Goal: Information Seeking & Learning: Learn about a topic

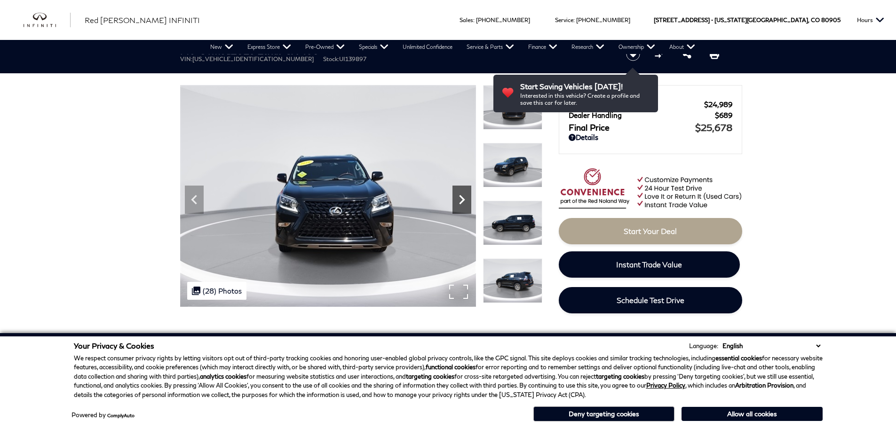
click at [459, 196] on icon "Next" at bounding box center [461, 199] width 19 height 19
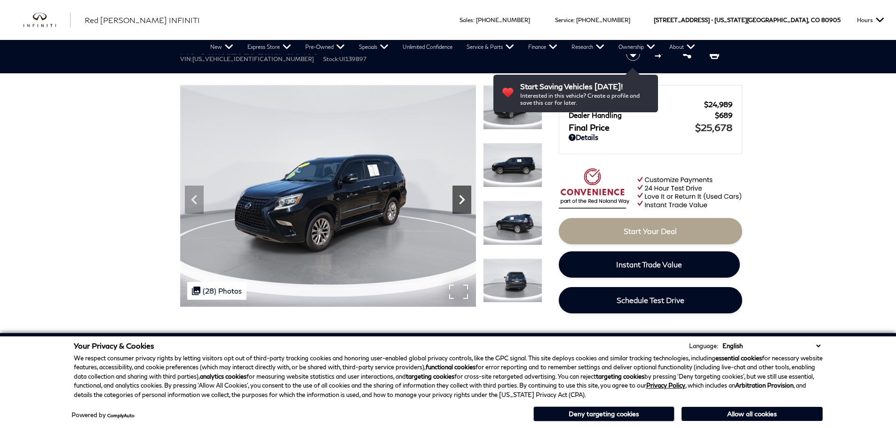
click at [464, 197] on icon "Next" at bounding box center [461, 199] width 19 height 19
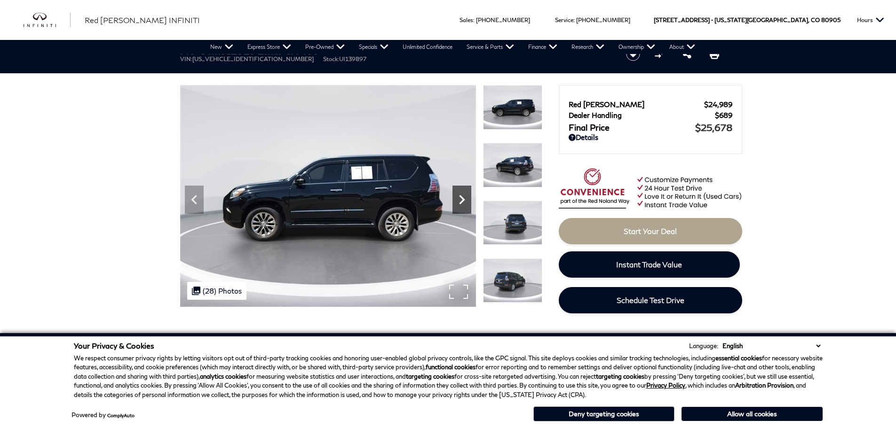
click at [464, 197] on icon "Next" at bounding box center [461, 199] width 19 height 19
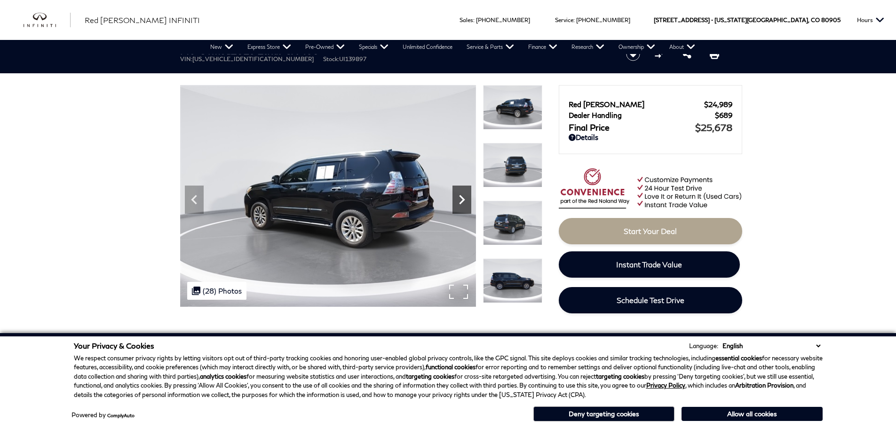
click at [464, 197] on icon "Next" at bounding box center [461, 199] width 19 height 19
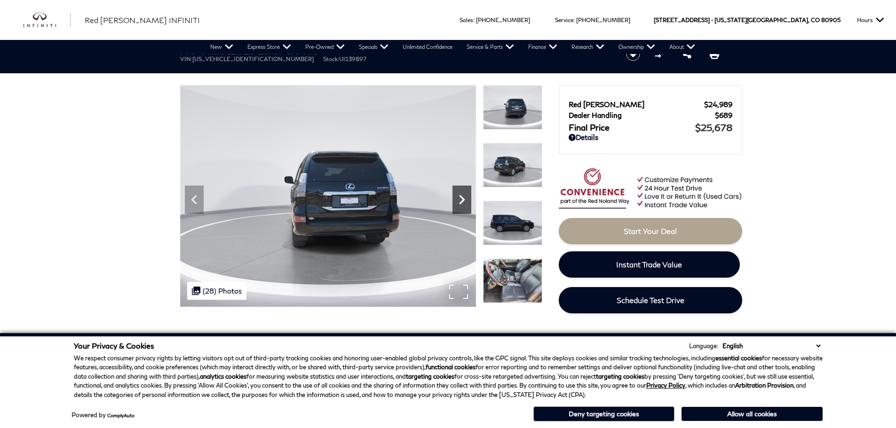
click at [464, 197] on icon "Next" at bounding box center [461, 199] width 19 height 19
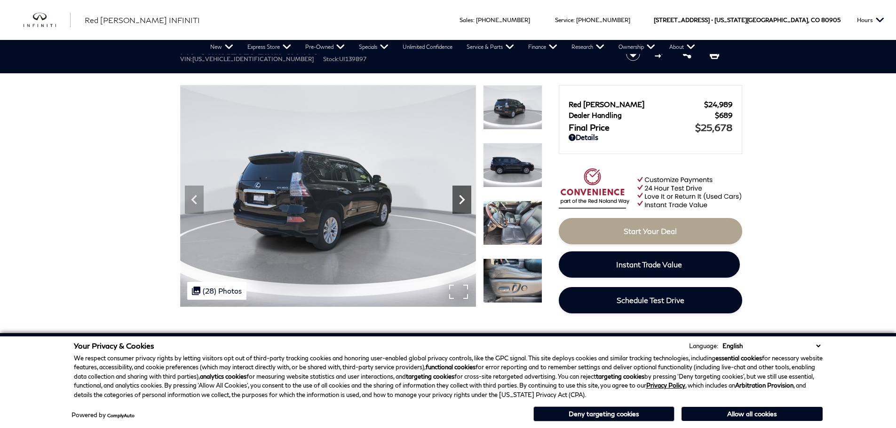
click at [464, 197] on icon "Next" at bounding box center [461, 199] width 19 height 19
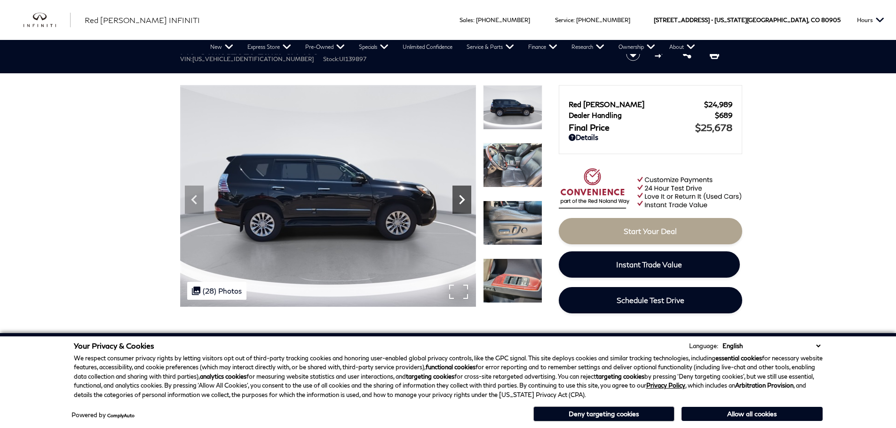
click at [455, 196] on icon "Next" at bounding box center [461, 199] width 19 height 19
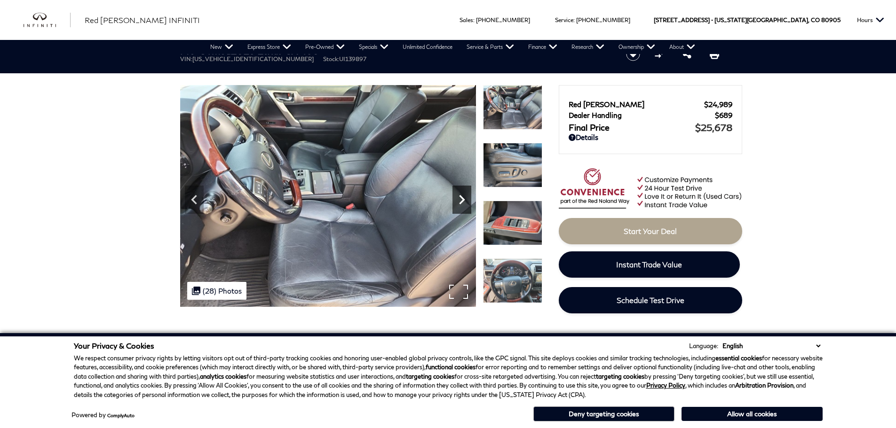
click at [464, 200] on icon "Next" at bounding box center [462, 199] width 6 height 9
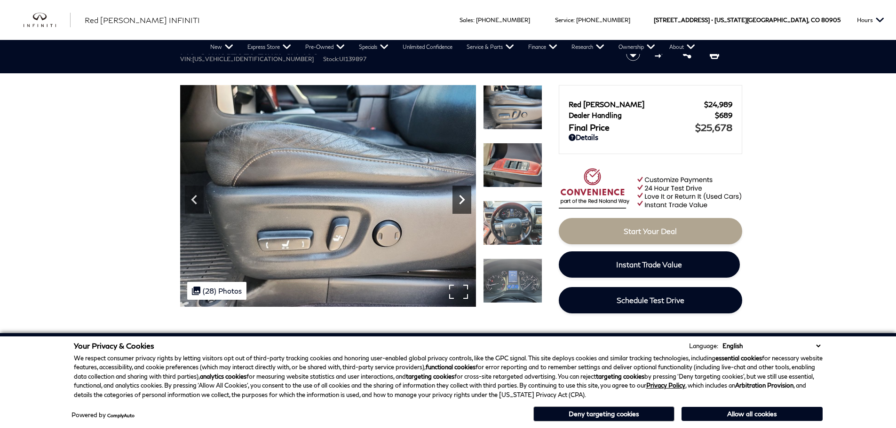
click at [463, 202] on icon "Next" at bounding box center [461, 199] width 19 height 19
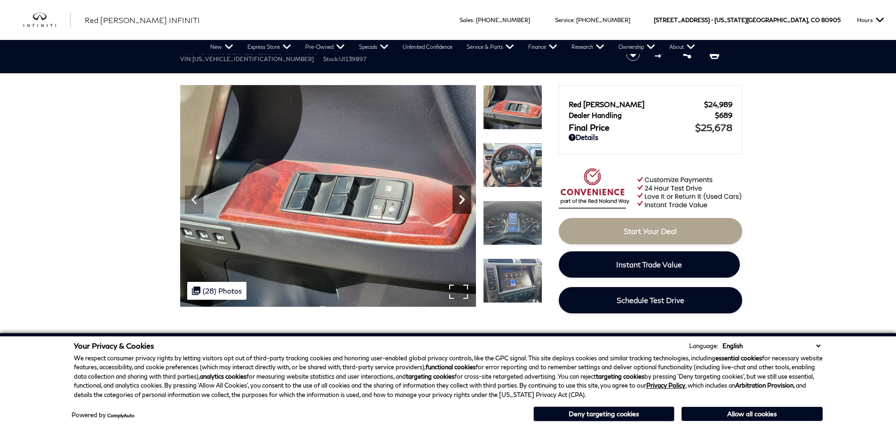
click at [463, 202] on icon "Next" at bounding box center [461, 199] width 19 height 19
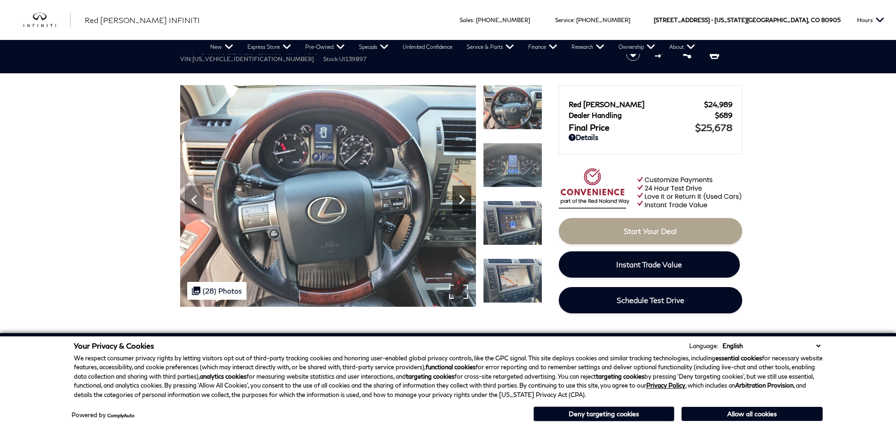
click at [463, 202] on icon "Next" at bounding box center [461, 199] width 19 height 19
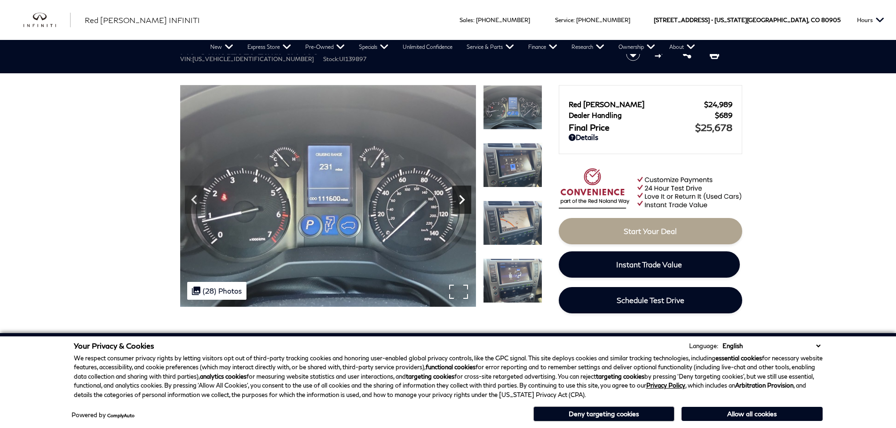
click at [465, 197] on icon "Next" at bounding box center [461, 199] width 19 height 19
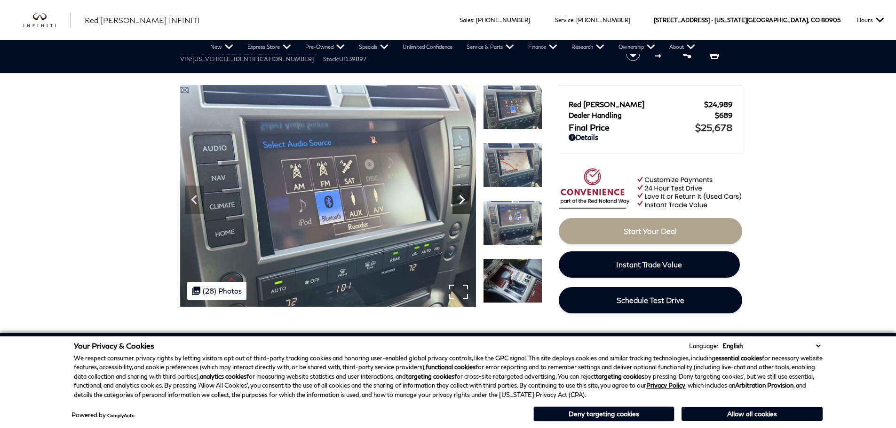
click at [459, 197] on icon "Next" at bounding box center [461, 199] width 19 height 19
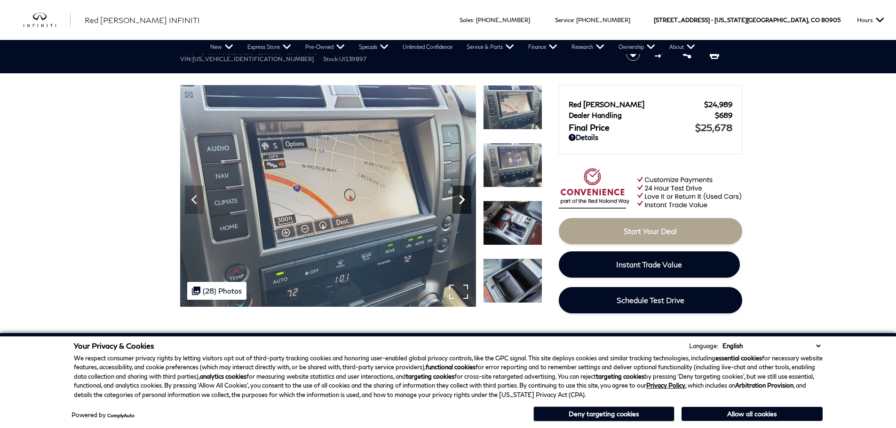
click at [456, 191] on icon "Next" at bounding box center [461, 199] width 19 height 19
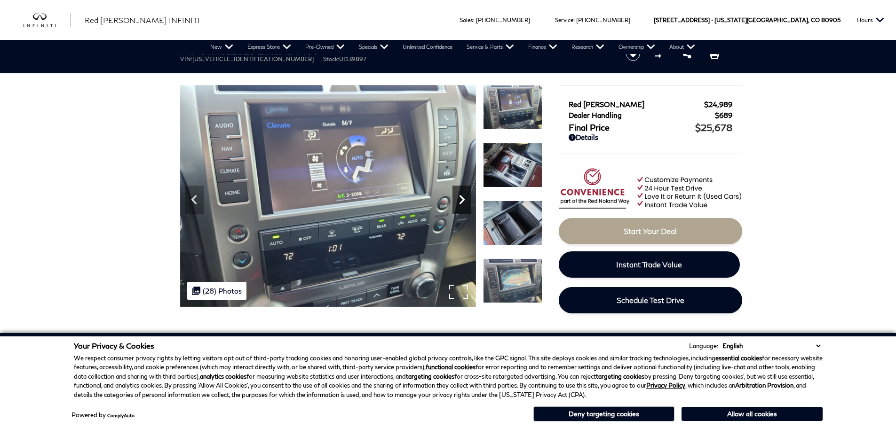
click at [467, 204] on icon "Next" at bounding box center [461, 199] width 19 height 19
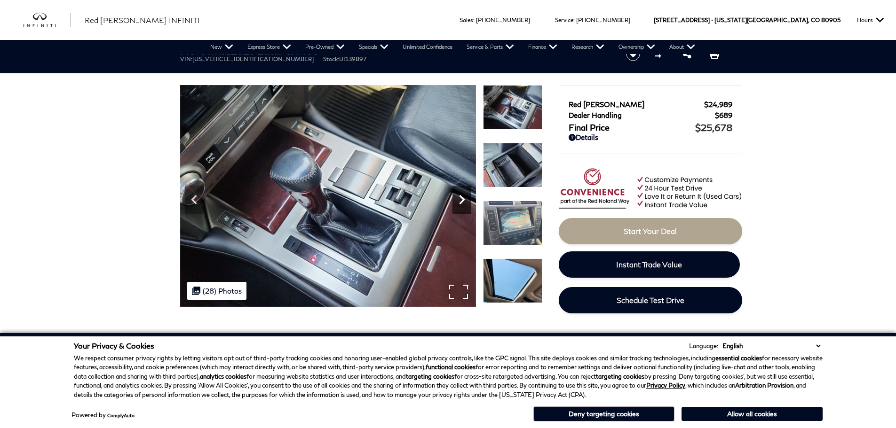
click at [467, 204] on icon "Next" at bounding box center [461, 199] width 19 height 19
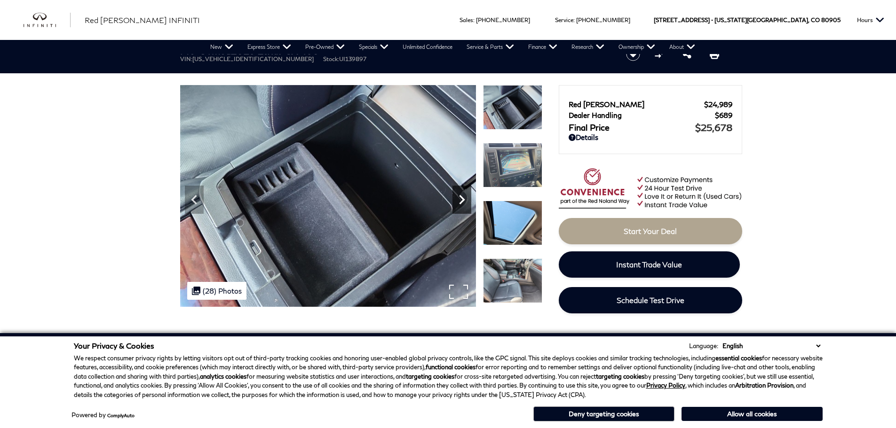
click at [467, 204] on icon "Next" at bounding box center [461, 199] width 19 height 19
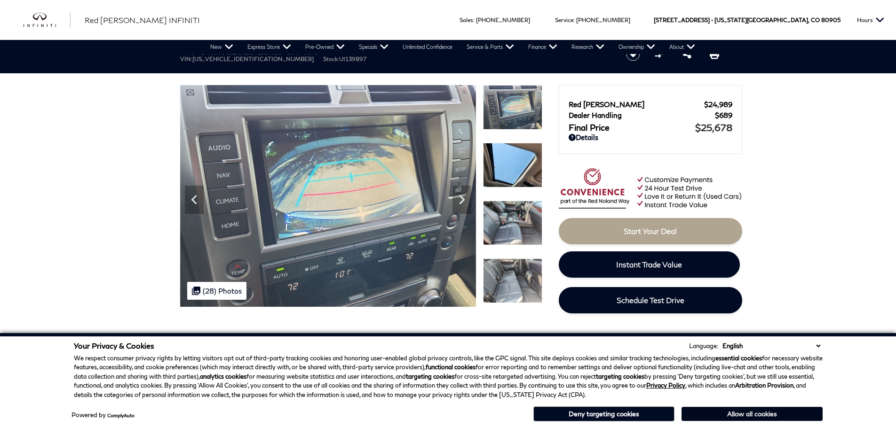
click at [742, 417] on button "Allow all cookies" at bounding box center [751, 414] width 141 height 14
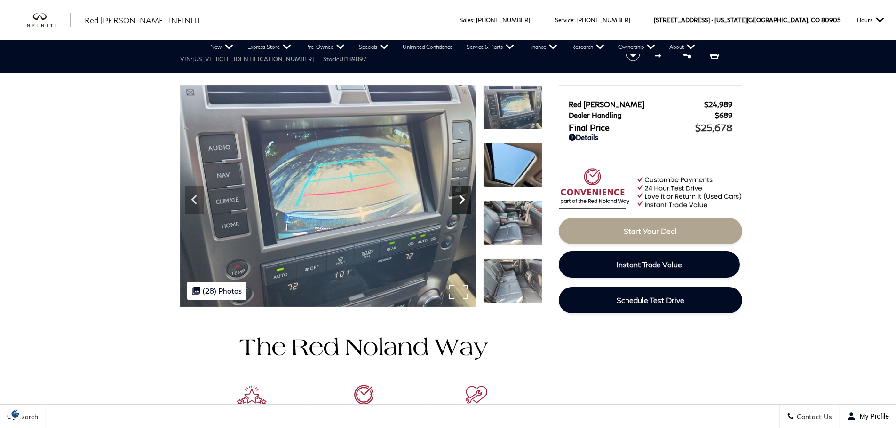
click at [455, 203] on icon "Next" at bounding box center [461, 199] width 19 height 19
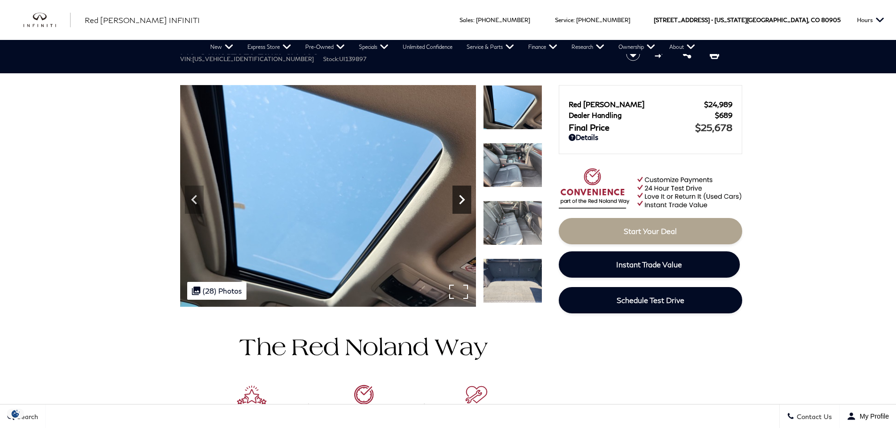
click at [461, 203] on icon "Next" at bounding box center [462, 199] width 6 height 9
